Goal: Information Seeking & Learning: Learn about a topic

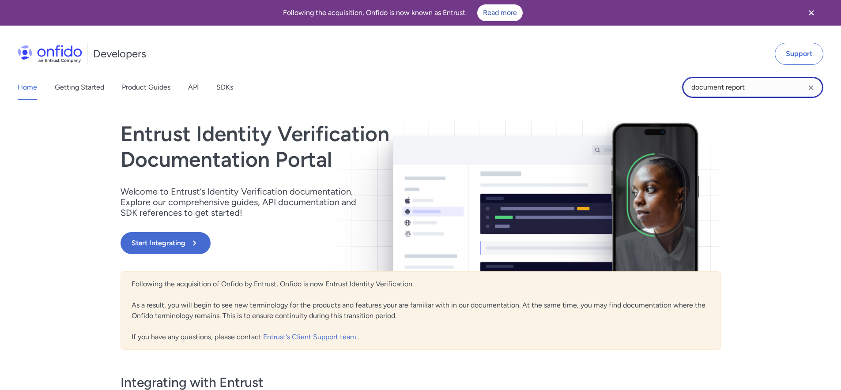
click at [761, 85] on input "document report" at bounding box center [752, 87] width 141 height 21
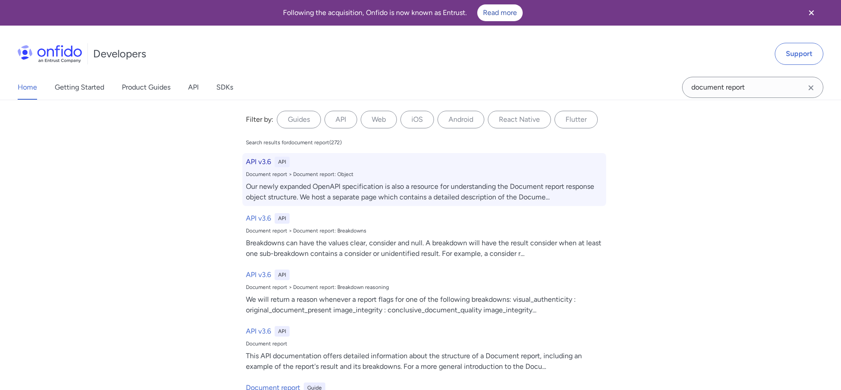
click at [419, 185] on div "Our newly expanded OpenAPI specification is also a resource for understanding t…" at bounding box center [424, 191] width 357 height 21
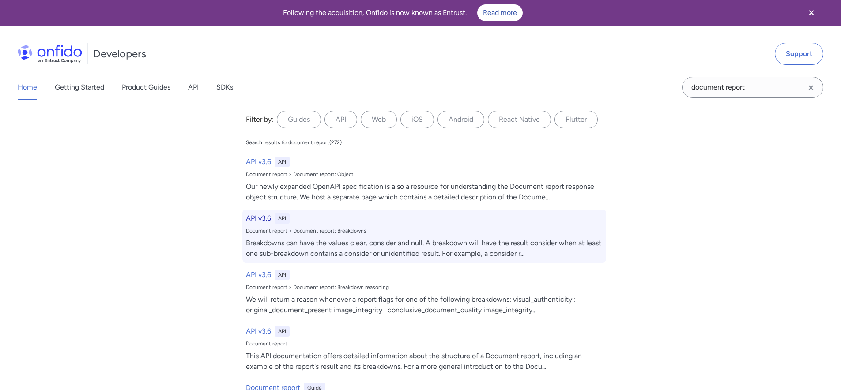
select select "http"
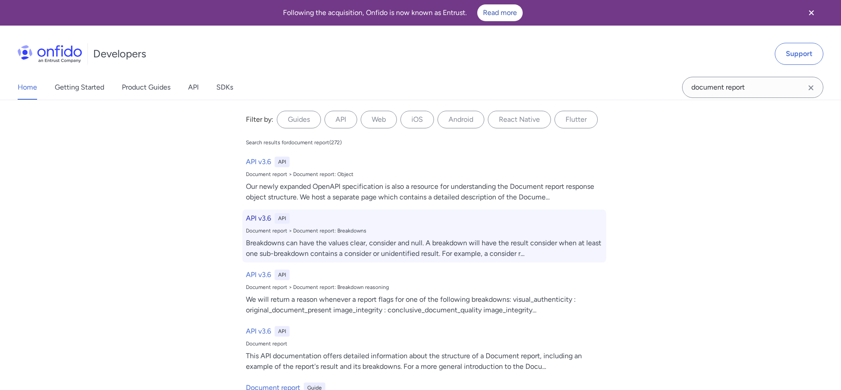
select select "http"
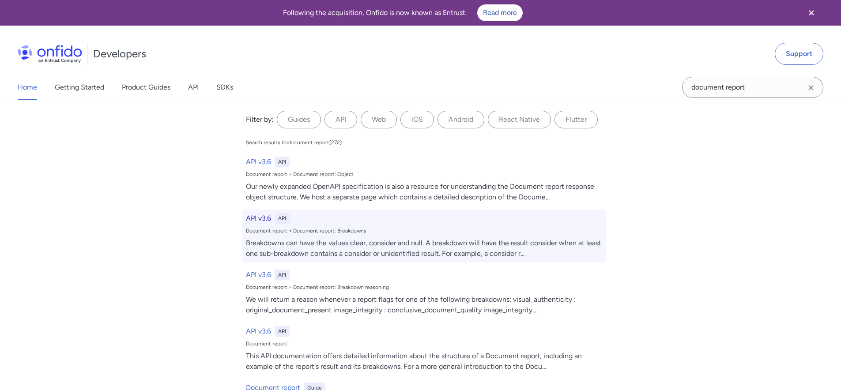
select select "http"
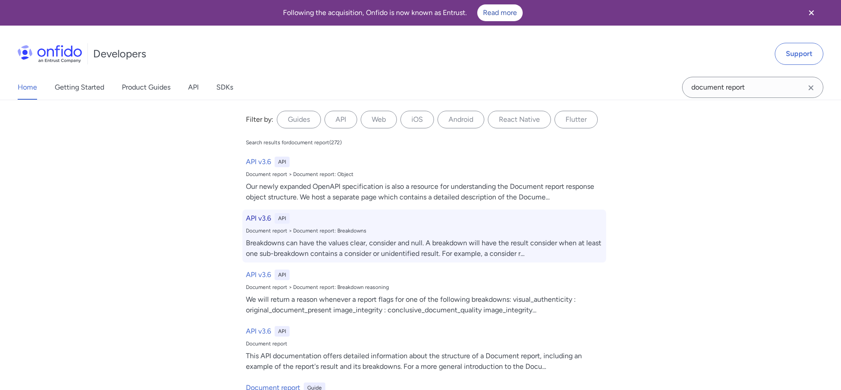
select select "http"
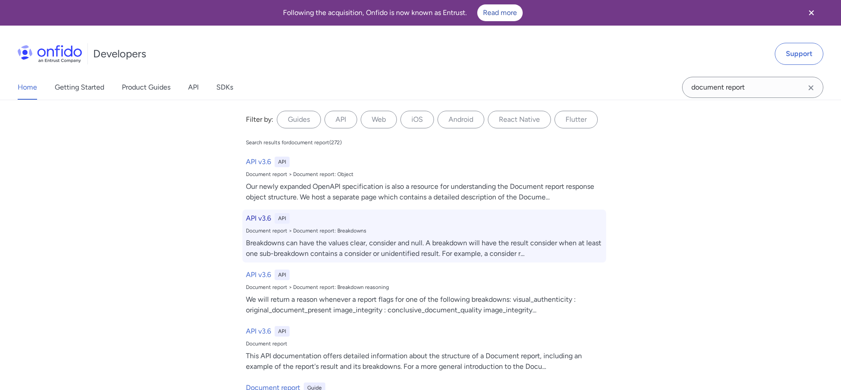
select select "http"
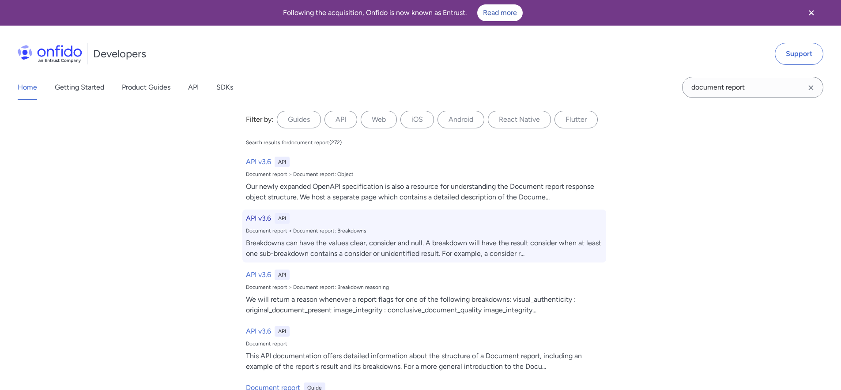
select select "http"
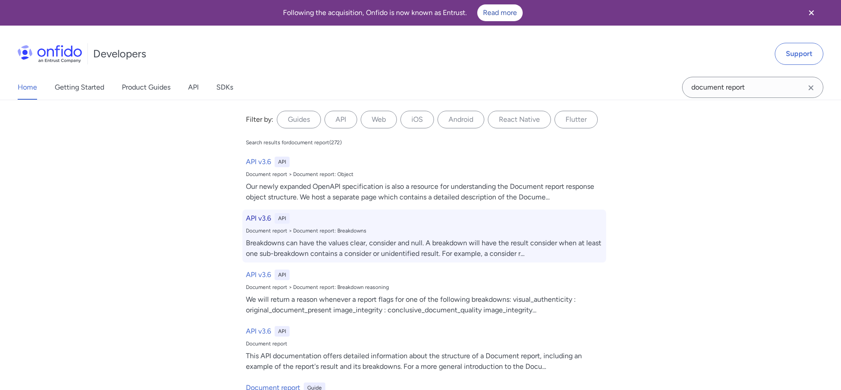
select select "http"
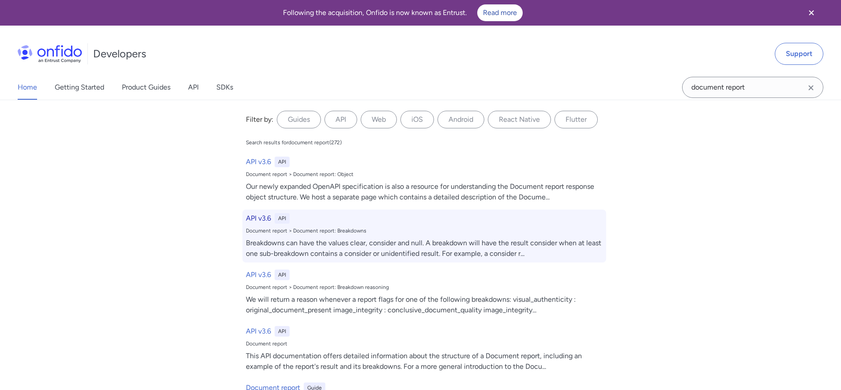
select select "http"
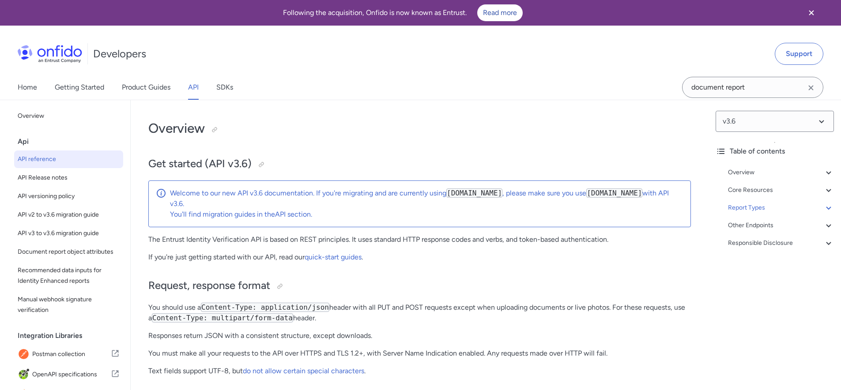
scroll to position [31997, 0]
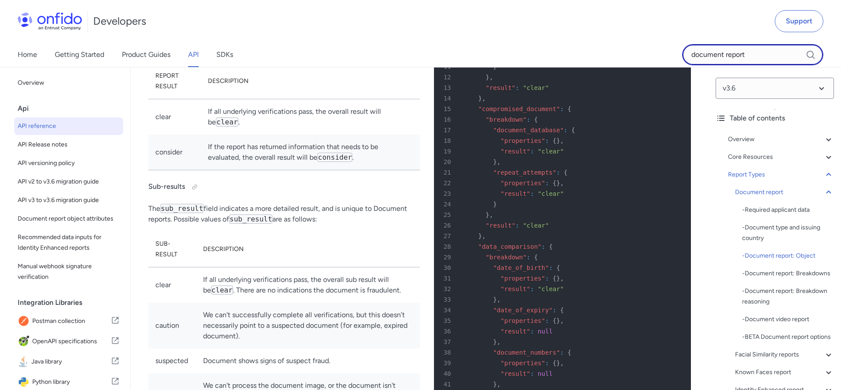
click at [737, 47] on input "document report" at bounding box center [752, 54] width 141 height 21
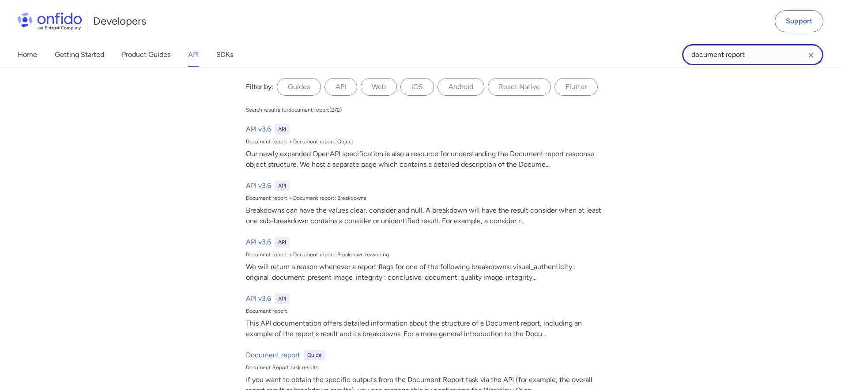
click at [737, 47] on input "document report" at bounding box center [752, 54] width 141 height 21
click at [736, 46] on input "document report" at bounding box center [752, 54] width 141 height 21
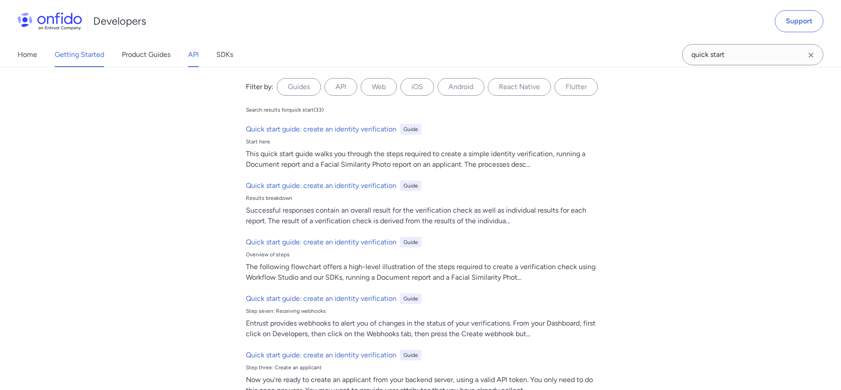
click at [79, 57] on link "Getting Started" at bounding box center [79, 54] width 49 height 25
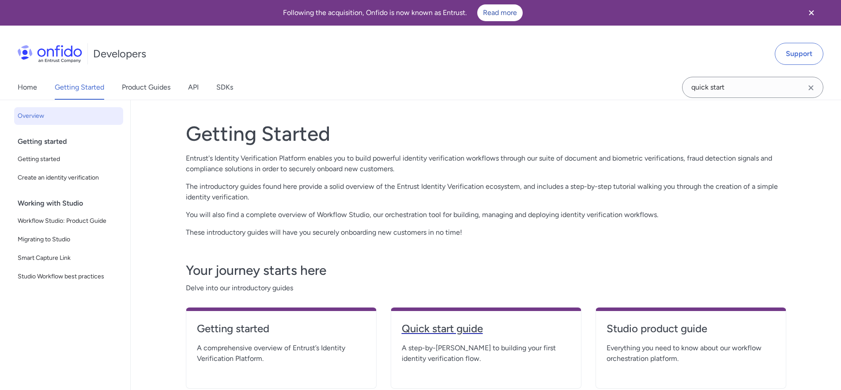
click at [464, 340] on link "Quick start guide" at bounding box center [486, 332] width 169 height 21
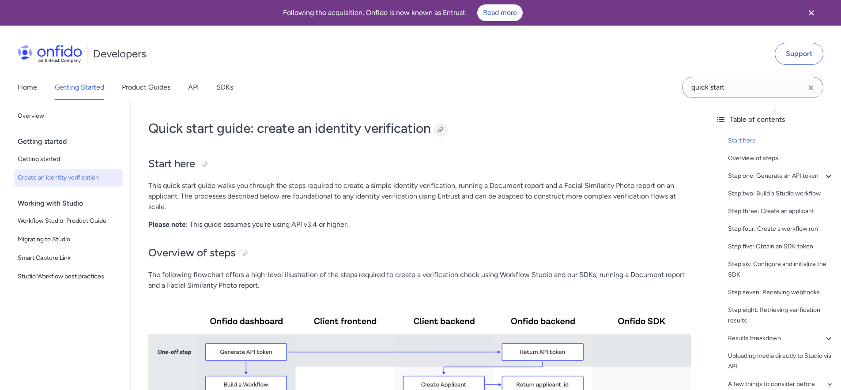
click at [447, 128] on div at bounding box center [440, 130] width 14 height 14
click at [720, 88] on input "quick start" at bounding box center [752, 87] width 141 height 21
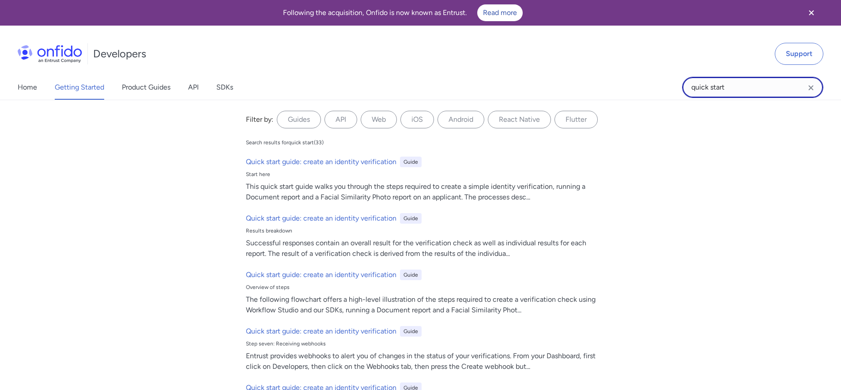
click at [720, 88] on input "quick start" at bounding box center [752, 87] width 141 height 21
type input "document report"
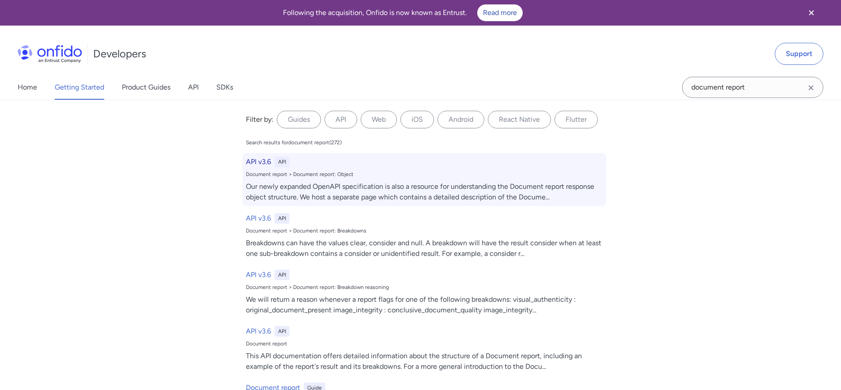
click at [406, 188] on div "Our newly expanded OpenAPI specification is also a resource for understanding t…" at bounding box center [424, 191] width 357 height 21
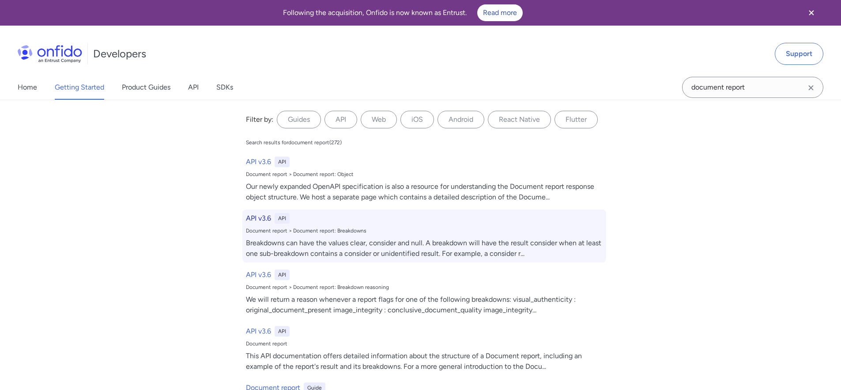
select select "http"
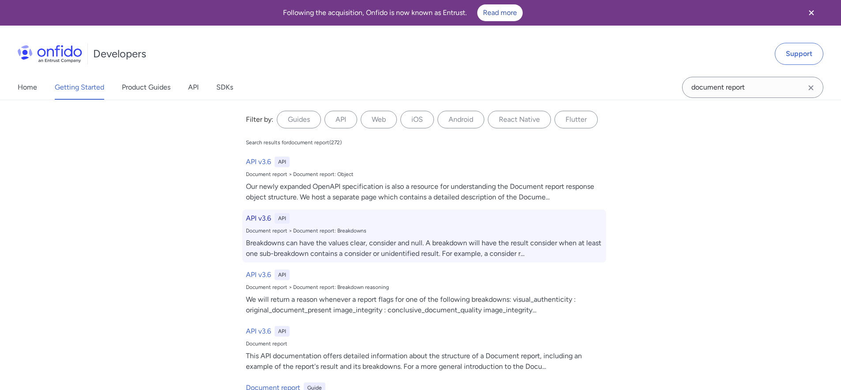
select select "http"
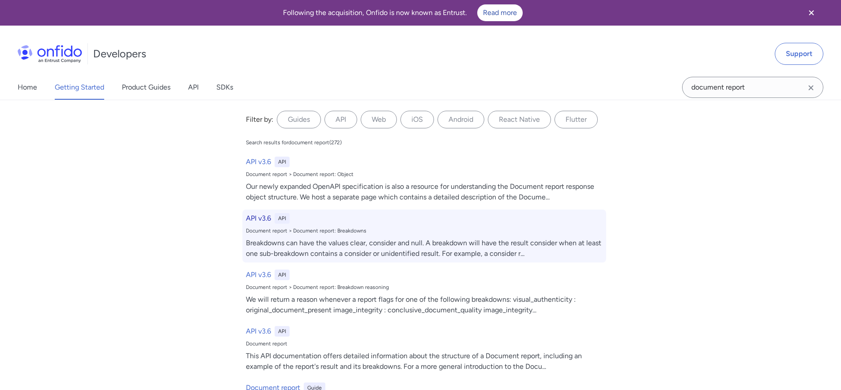
select select "http"
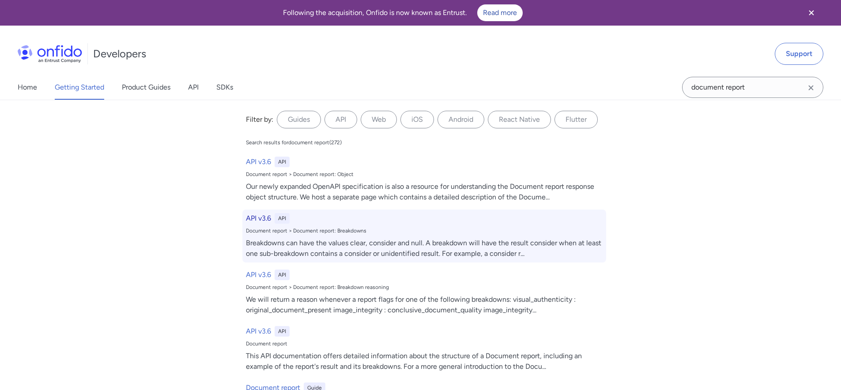
select select "http"
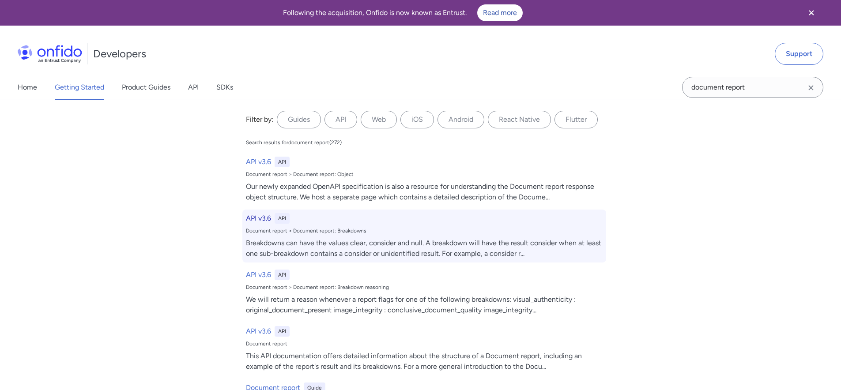
select select "http"
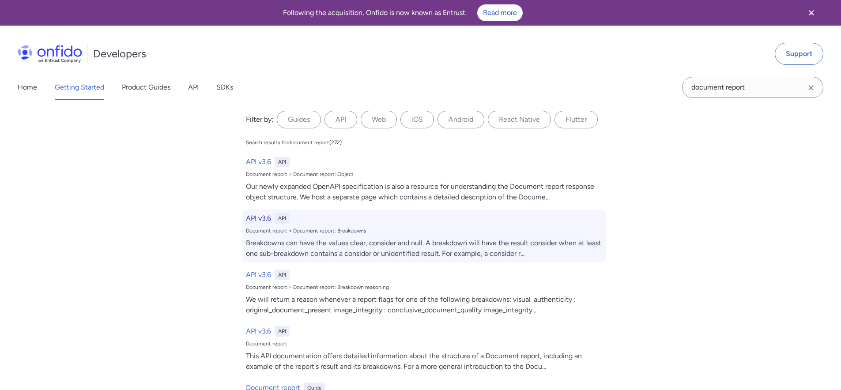
select select "http"
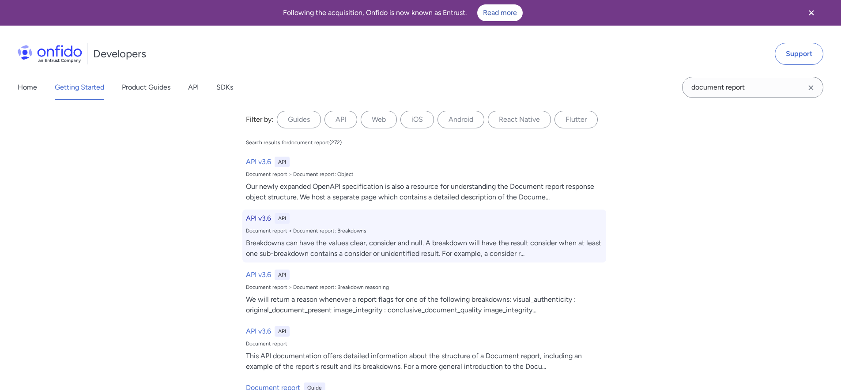
select select "http"
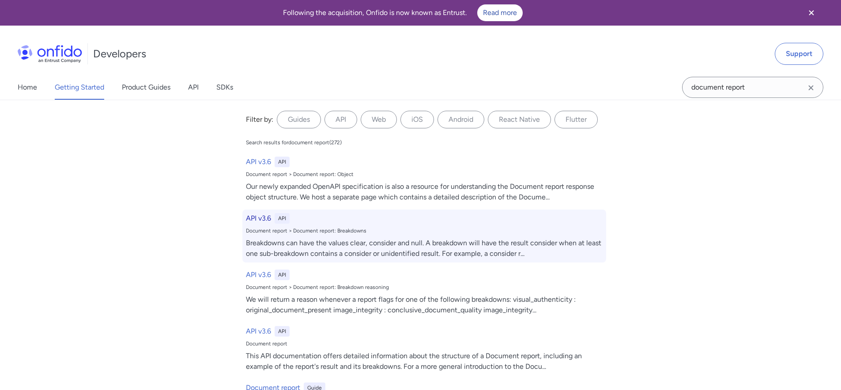
select select "http"
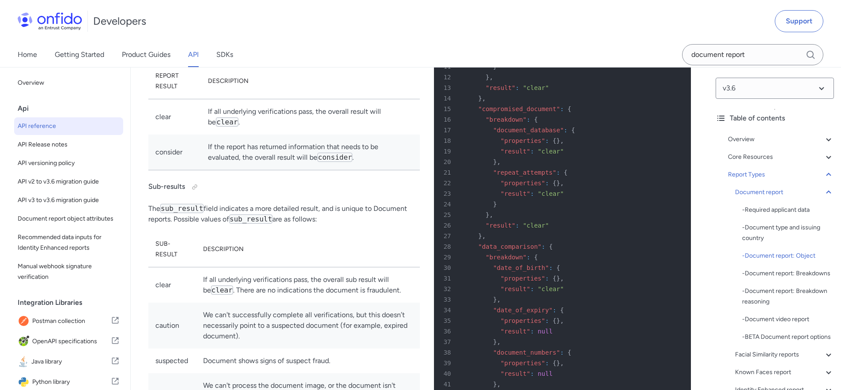
click at [401, 56] on p "The result field indicates the overall report result. Possible values for Docum…" at bounding box center [283, 45] width 271 height 21
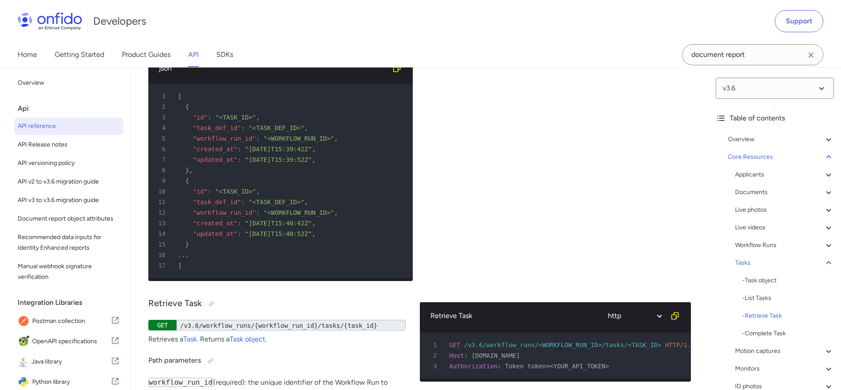
scroll to position [22193, 0]
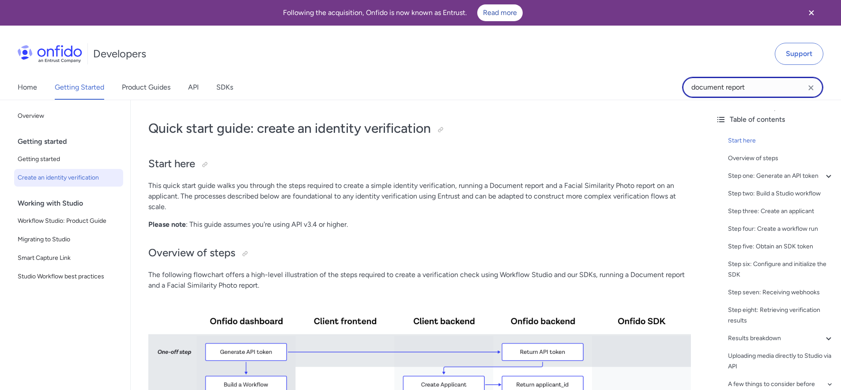
click at [756, 88] on input "document report" at bounding box center [752, 87] width 141 height 21
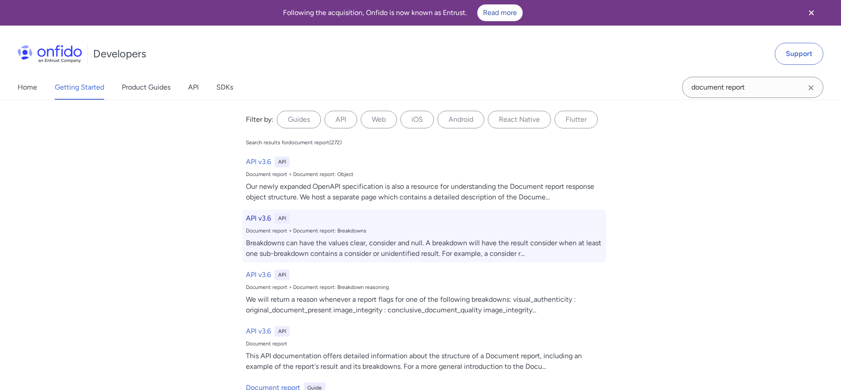
click at [351, 252] on div "Breakdowns can have the values clear, consider and null. A breakdown will have …" at bounding box center [424, 248] width 357 height 21
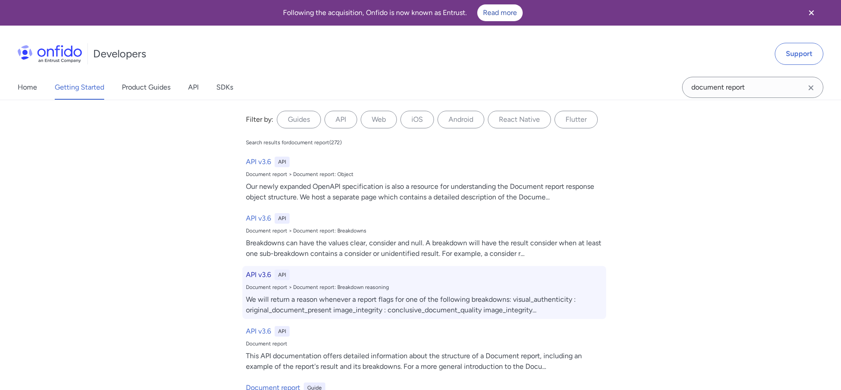
select select "http"
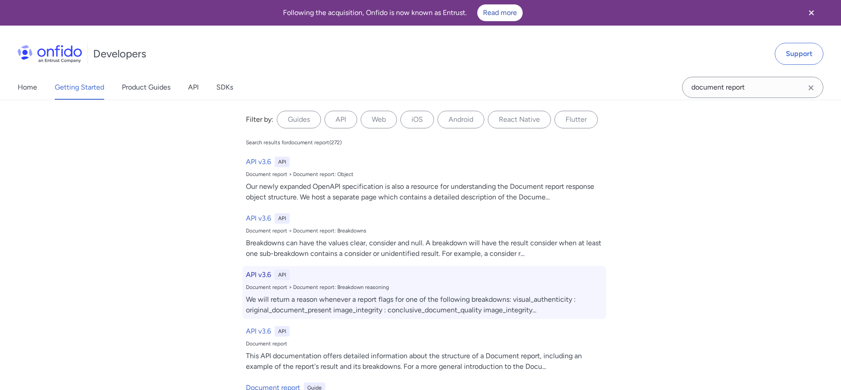
select select "http"
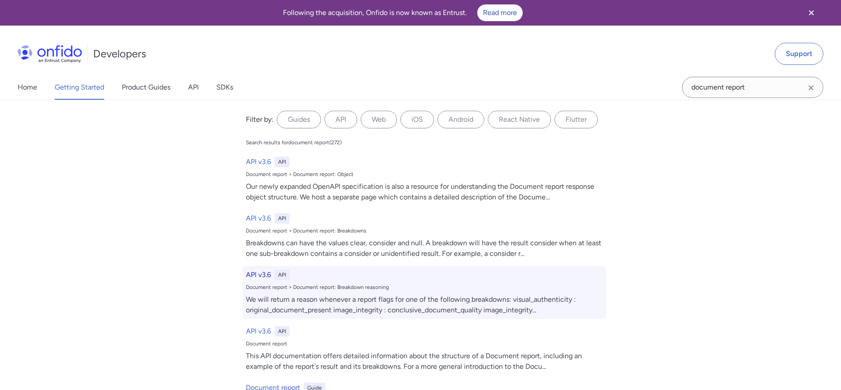
select select "http"
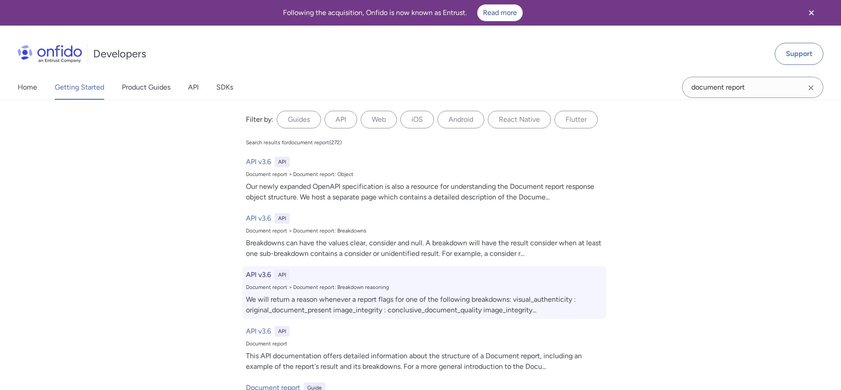
select select "http"
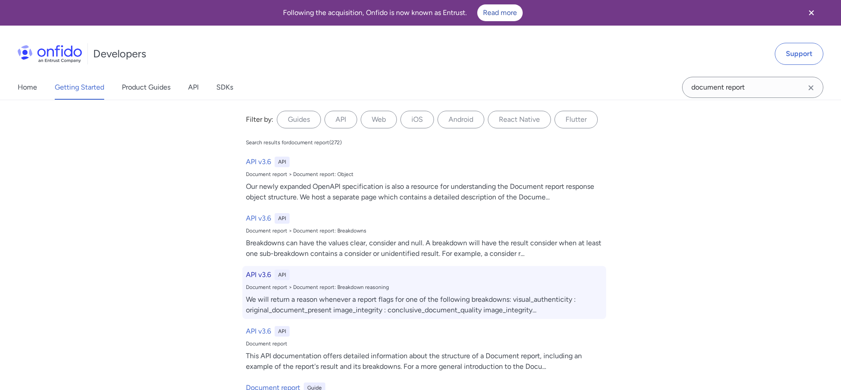
select select "http"
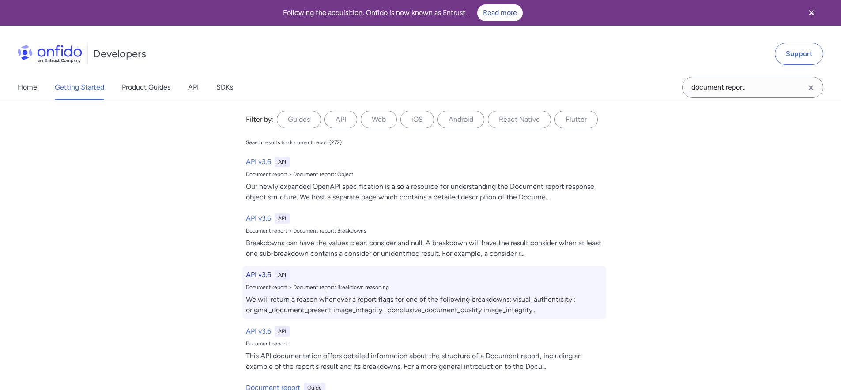
select select "http"
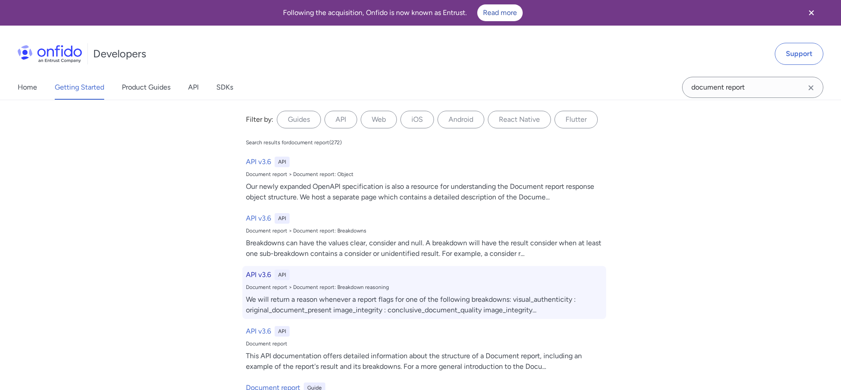
select select "http"
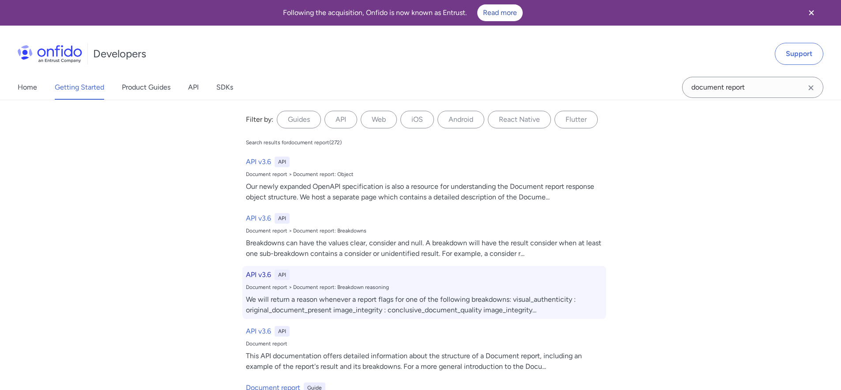
select select "http"
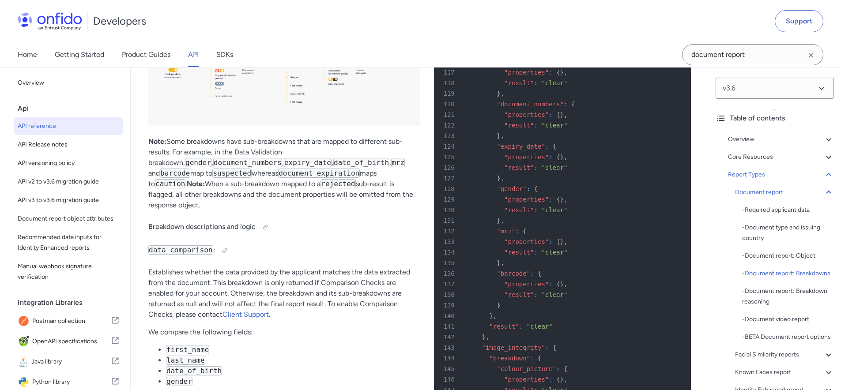
scroll to position [33091, 0]
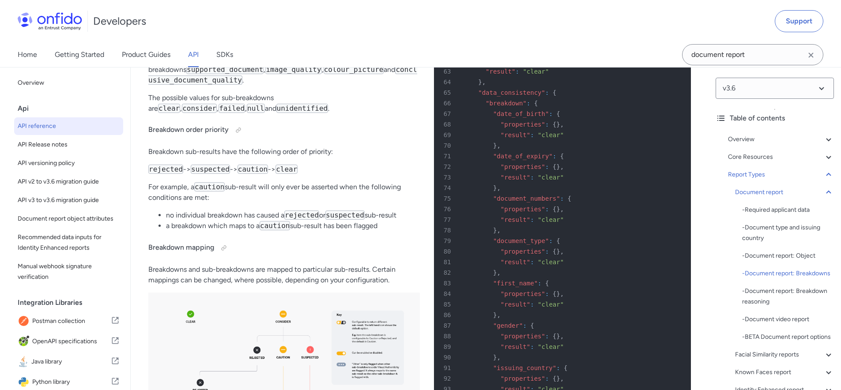
scroll to position [32399, 0]
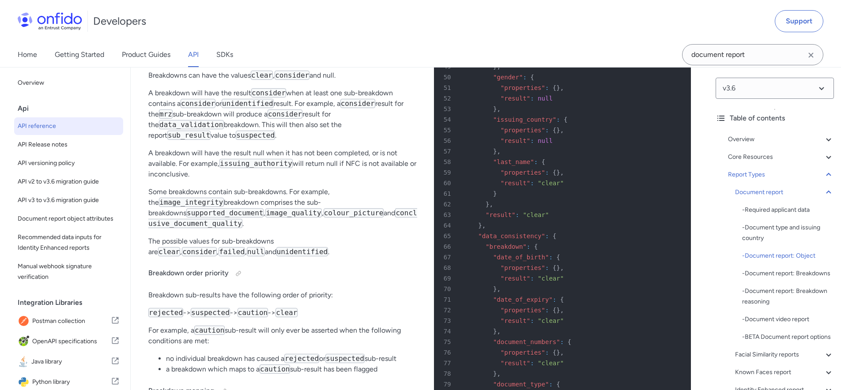
click at [187, 57] on div "Home Getting Started Product Guides API SDKs" at bounding box center [134, 54] width 268 height 25
click at [194, 57] on link "API" at bounding box center [193, 54] width 11 height 25
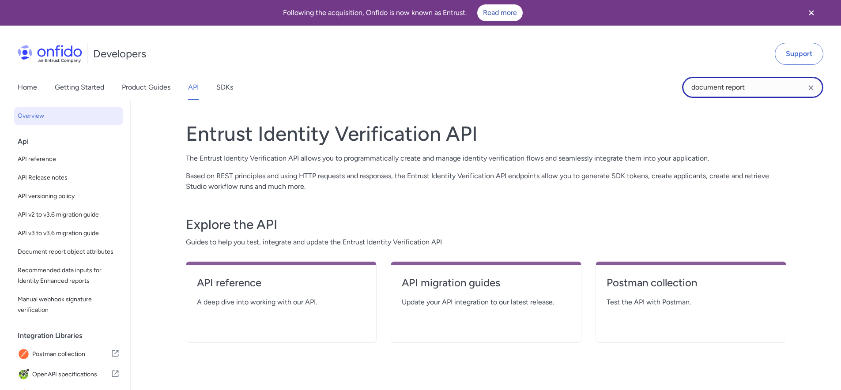
click at [753, 83] on input "document report" at bounding box center [752, 87] width 141 height 21
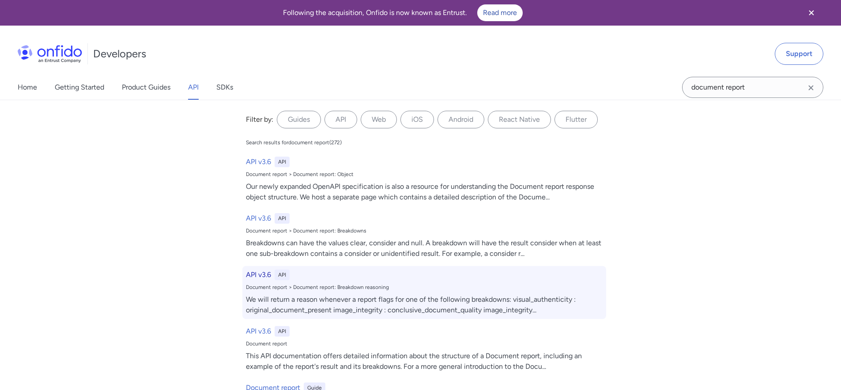
click at [437, 299] on div "We will return a reason whenever a report flags for one of the following breakd…" at bounding box center [424, 304] width 357 height 21
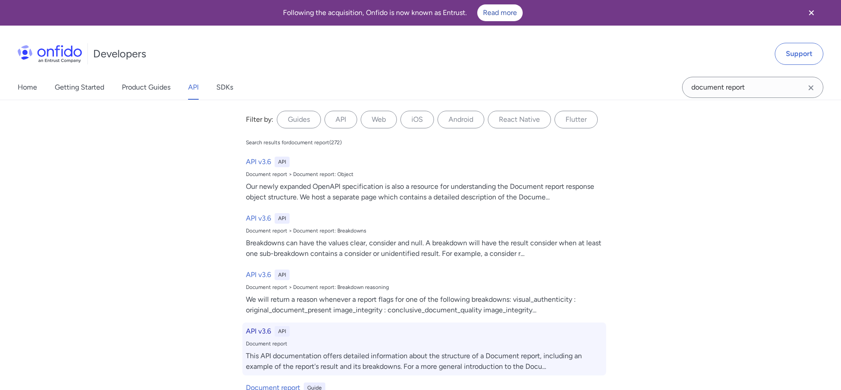
select select "http"
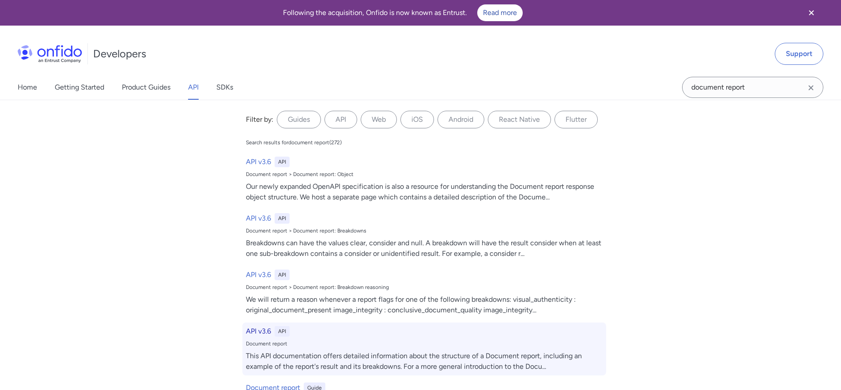
select select "http"
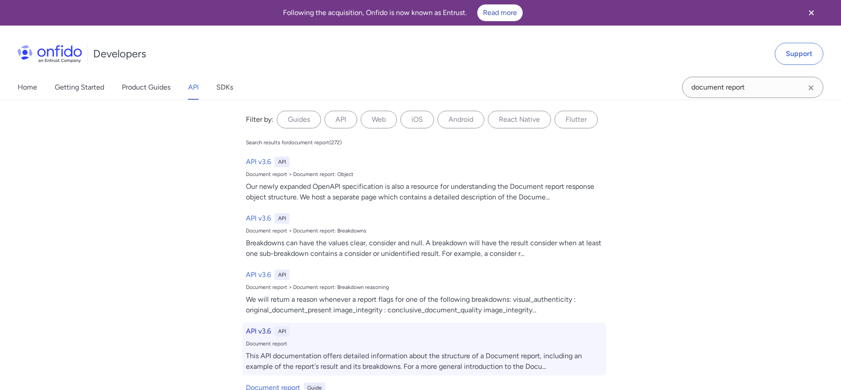
select select "http"
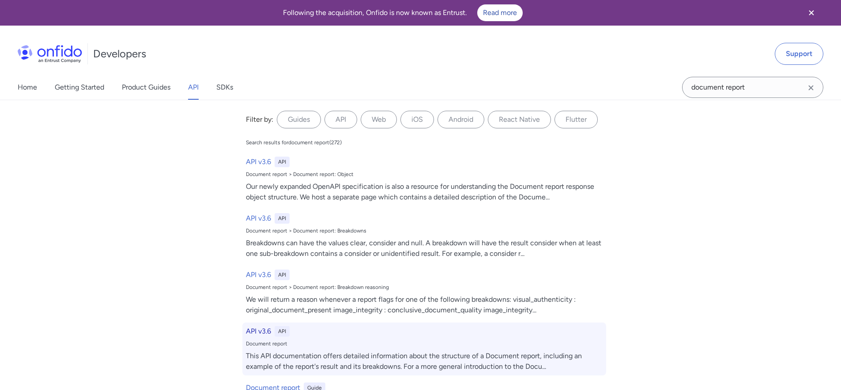
select select "http"
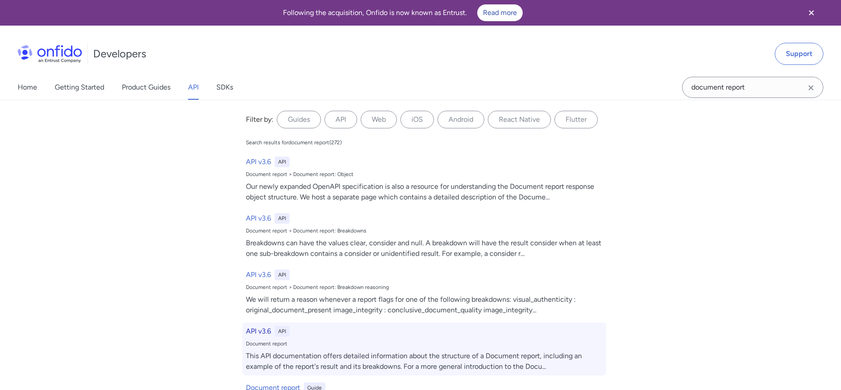
select select "http"
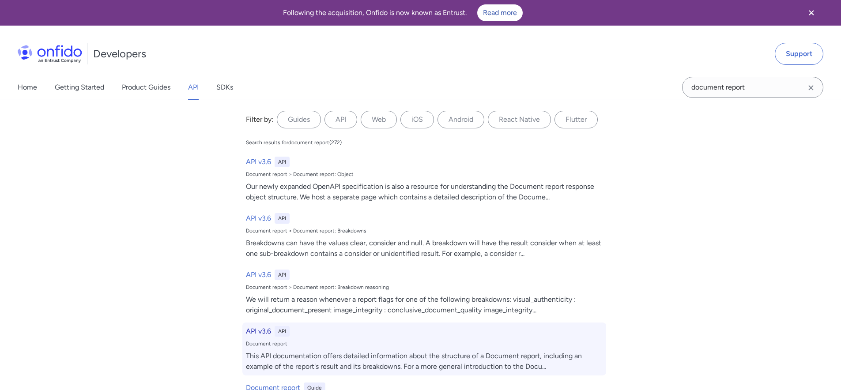
select select "http"
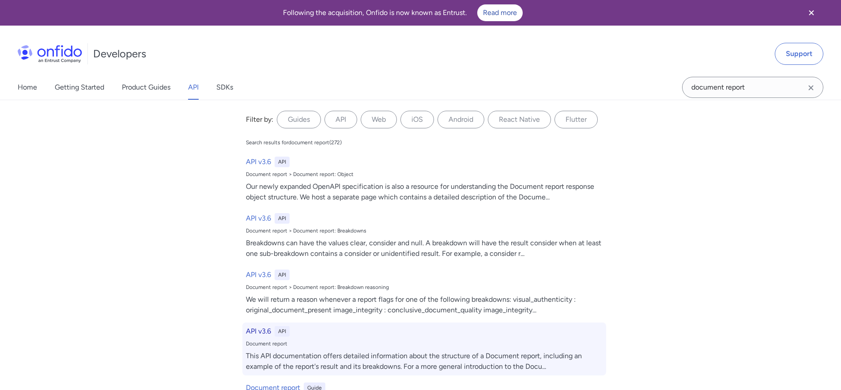
select select "http"
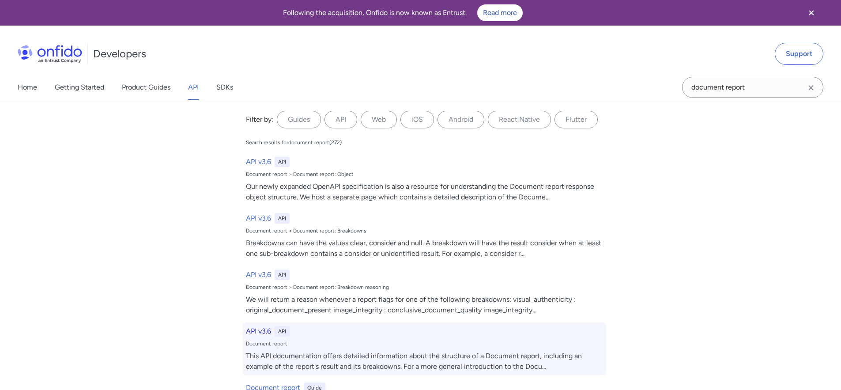
select select "http"
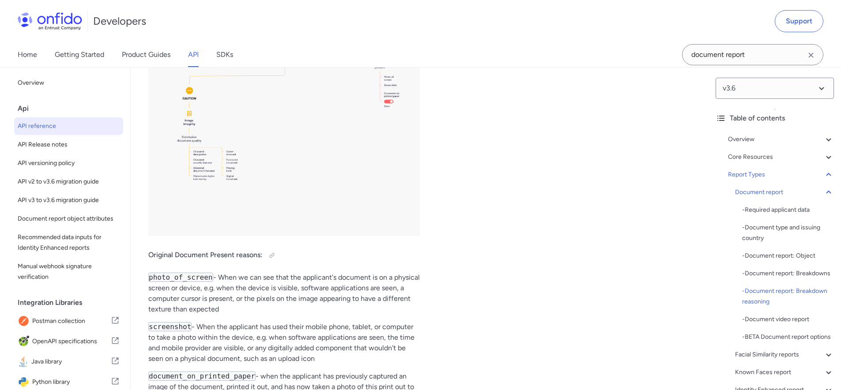
drag, startPoint x: 498, startPoint y: 203, endPoint x: 533, endPoint y: 207, distance: 34.7
drag, startPoint x: 537, startPoint y: 207, endPoint x: 529, endPoint y: 206, distance: 8.5
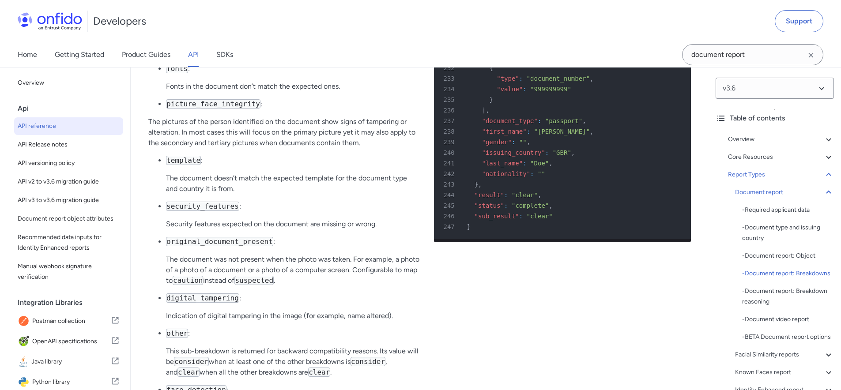
scroll to position [34333, 0]
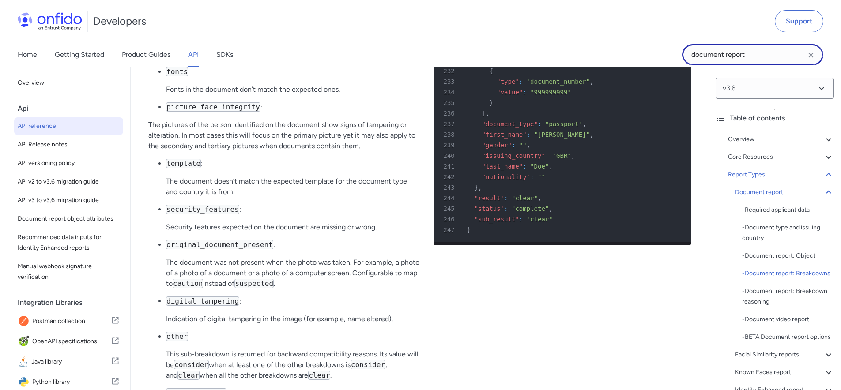
click at [763, 56] on input "document report" at bounding box center [752, 54] width 141 height 21
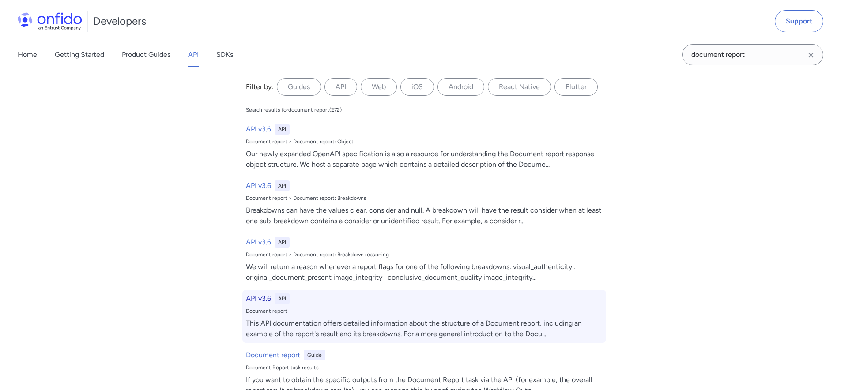
click at [381, 315] on div "API v3.6 API Document report This API documentation offers detailed information…" at bounding box center [424, 316] width 364 height 53
click at [389, 326] on div "This API documentation offers detailed information about the structure of a Doc…" at bounding box center [424, 328] width 357 height 21
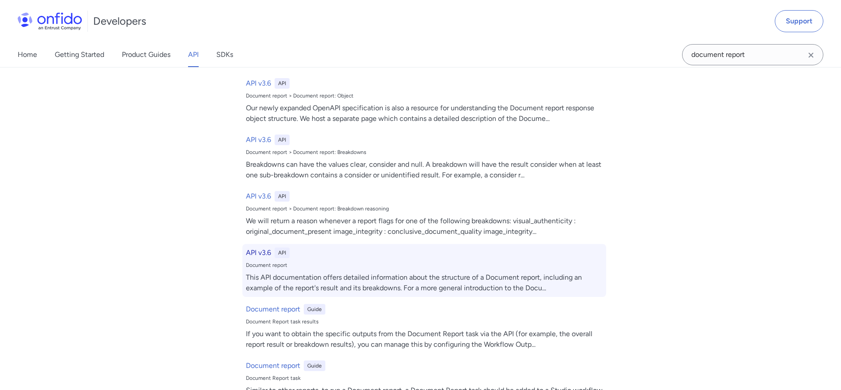
scroll to position [54, 0]
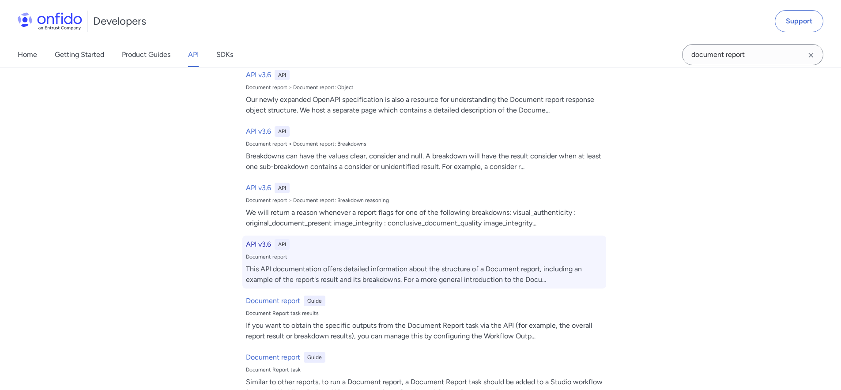
click at [372, 268] on div "This API documentation offers detailed information about the structure of a Doc…" at bounding box center [424, 274] width 357 height 21
click at [261, 245] on h6 "API v3.6" at bounding box center [258, 244] width 25 height 11
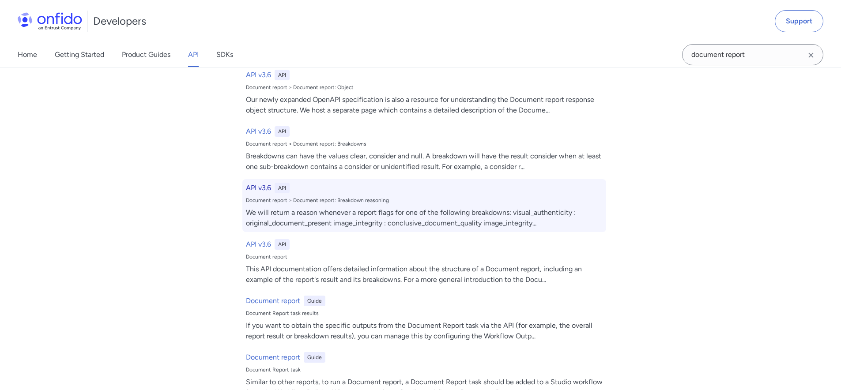
scroll to position [56, 0]
click at [307, 208] on div "We will return a reason whenever a report flags for one of the following breakd…" at bounding box center [424, 216] width 357 height 21
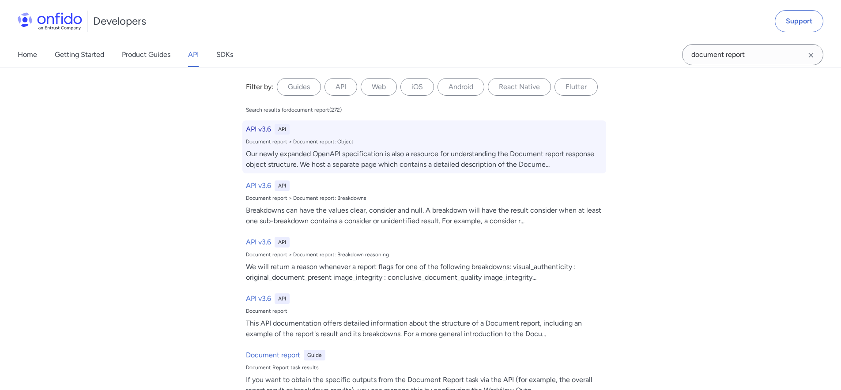
click at [273, 149] on div "Our newly expanded OpenAPI specification is also a resource for understanding t…" at bounding box center [424, 159] width 357 height 21
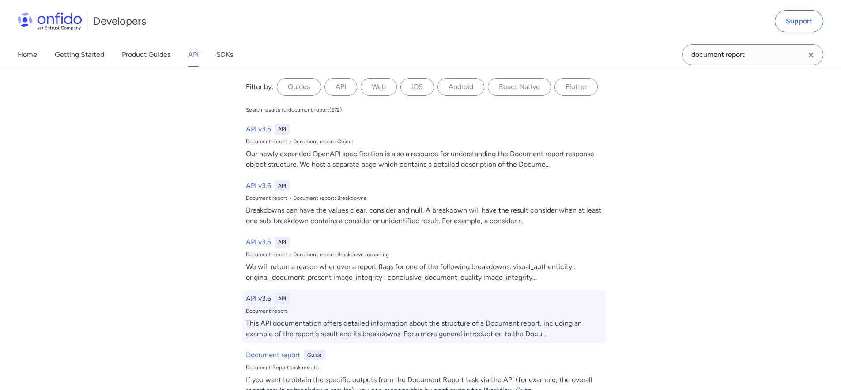
click at [386, 323] on div "This API documentation offers detailed information about the structure of a Doc…" at bounding box center [424, 328] width 357 height 21
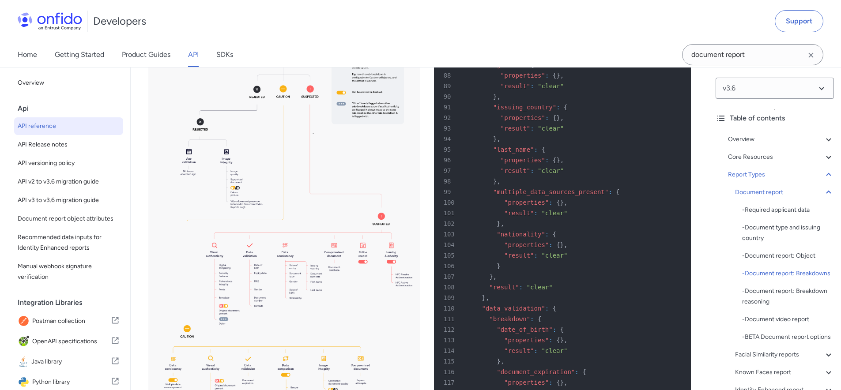
scroll to position [32787, 0]
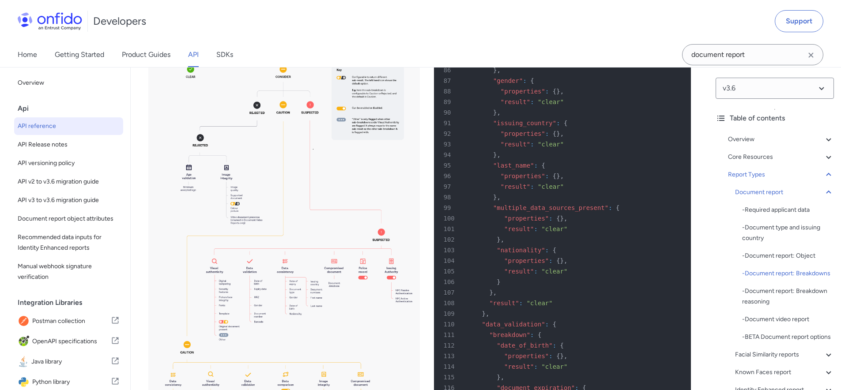
drag, startPoint x: 320, startPoint y: 263, endPoint x: 326, endPoint y: 248, distance: 15.7
click at [320, 263] on img at bounding box center [283, 250] width 271 height 405
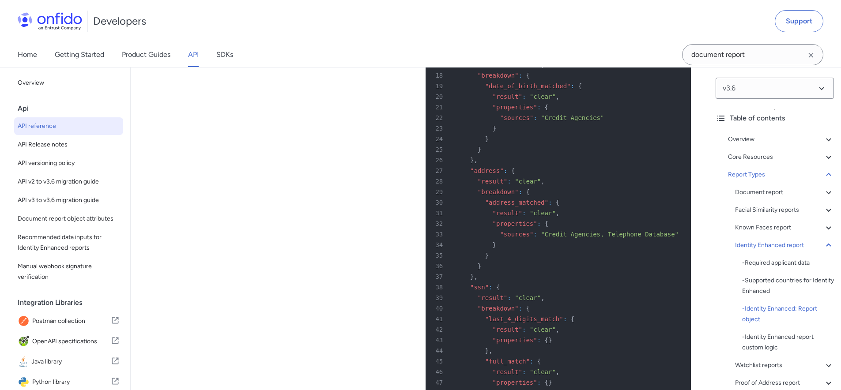
scroll to position [51051, 0]
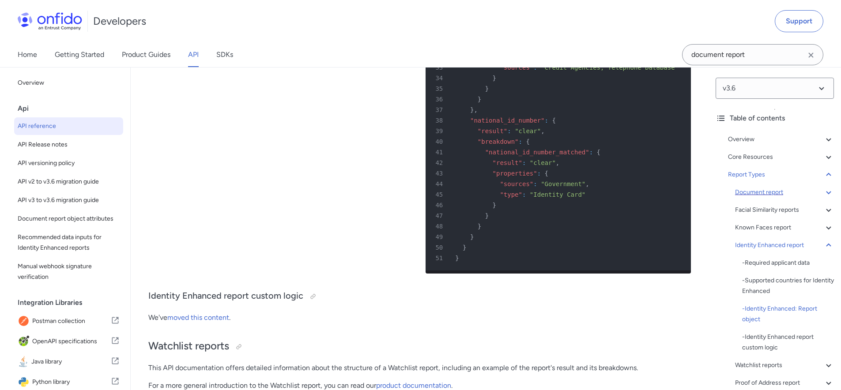
click at [764, 188] on div "Document report" at bounding box center [784, 192] width 99 height 11
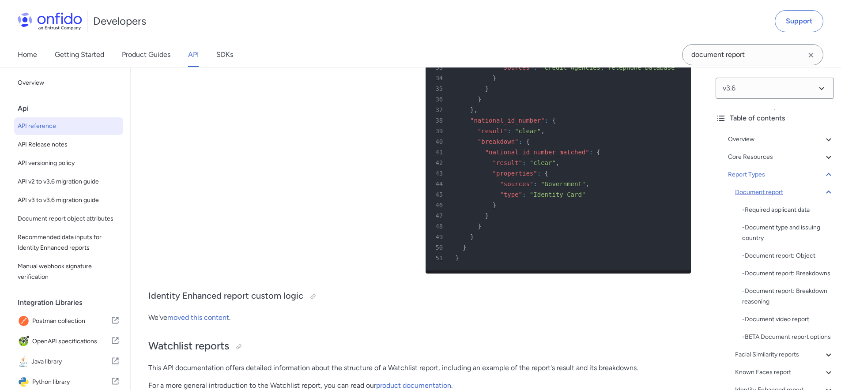
scroll to position [30987, 0]
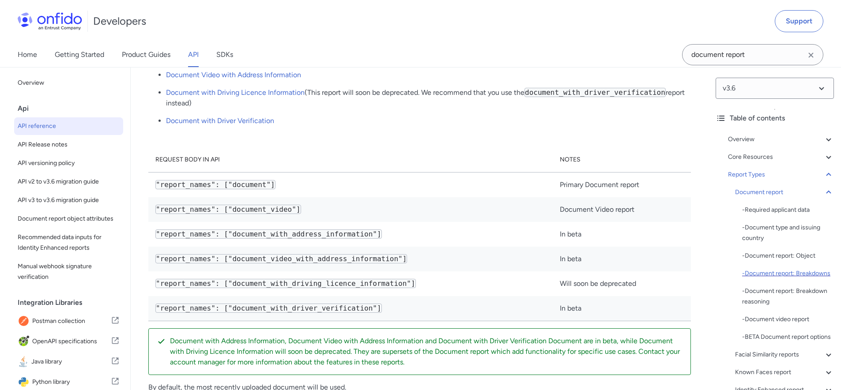
click at [779, 274] on div "- Document report: Breakdowns" at bounding box center [788, 273] width 92 height 11
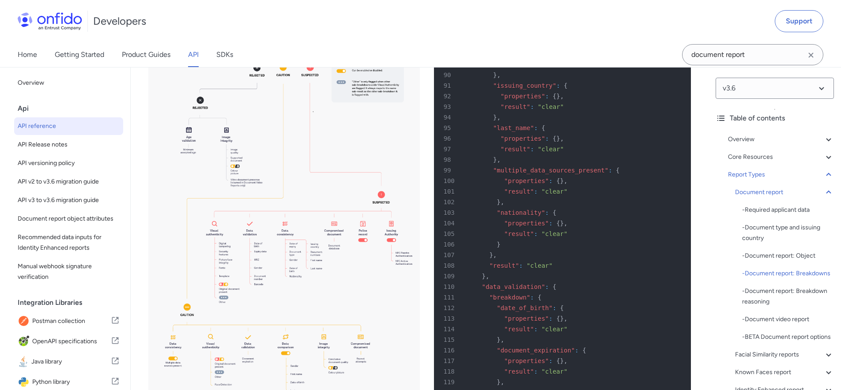
scroll to position [32747, 0]
